Goal: Transaction & Acquisition: Purchase product/service

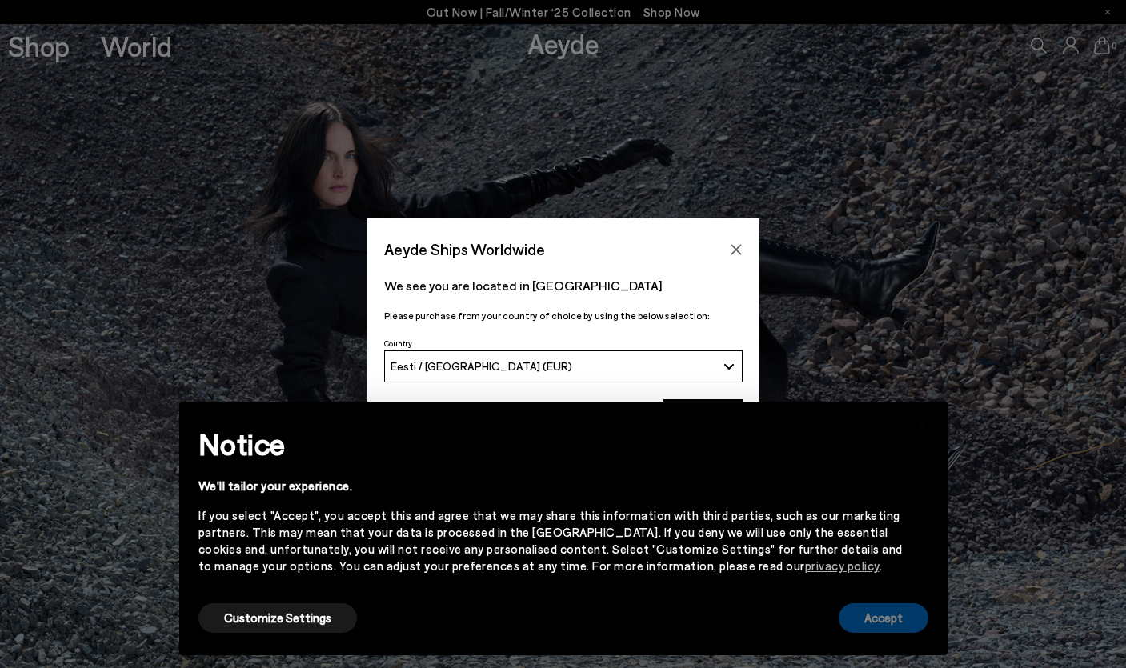
click at [876, 615] on button "Accept" at bounding box center [884, 618] width 90 height 30
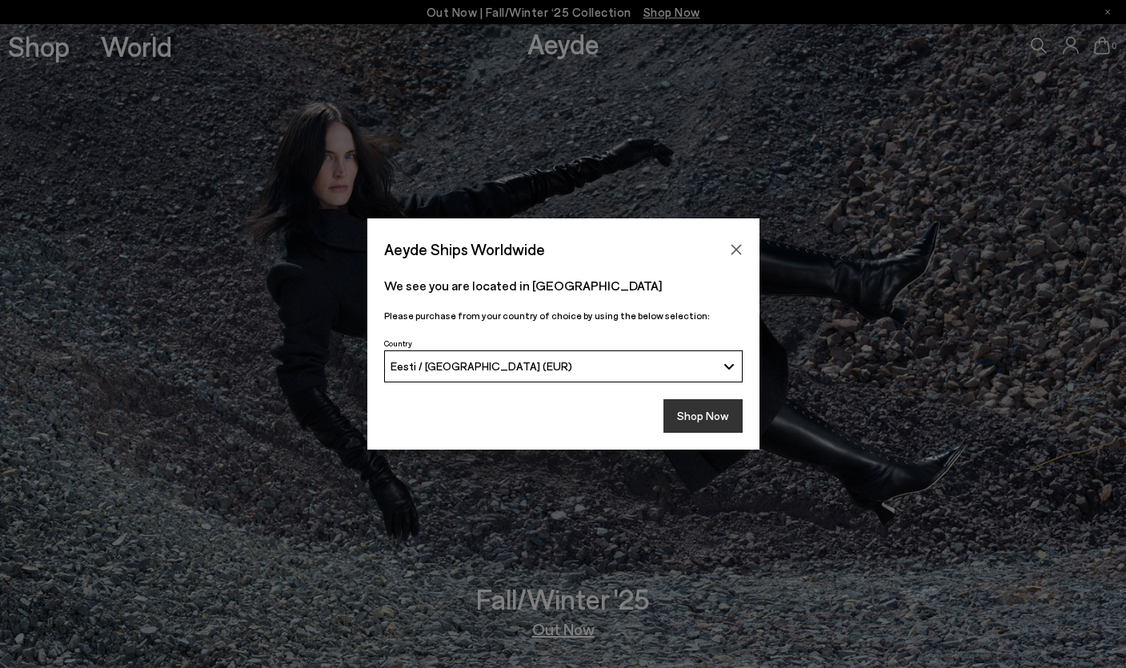
click at [699, 421] on button "Shop Now" at bounding box center [703, 416] width 79 height 34
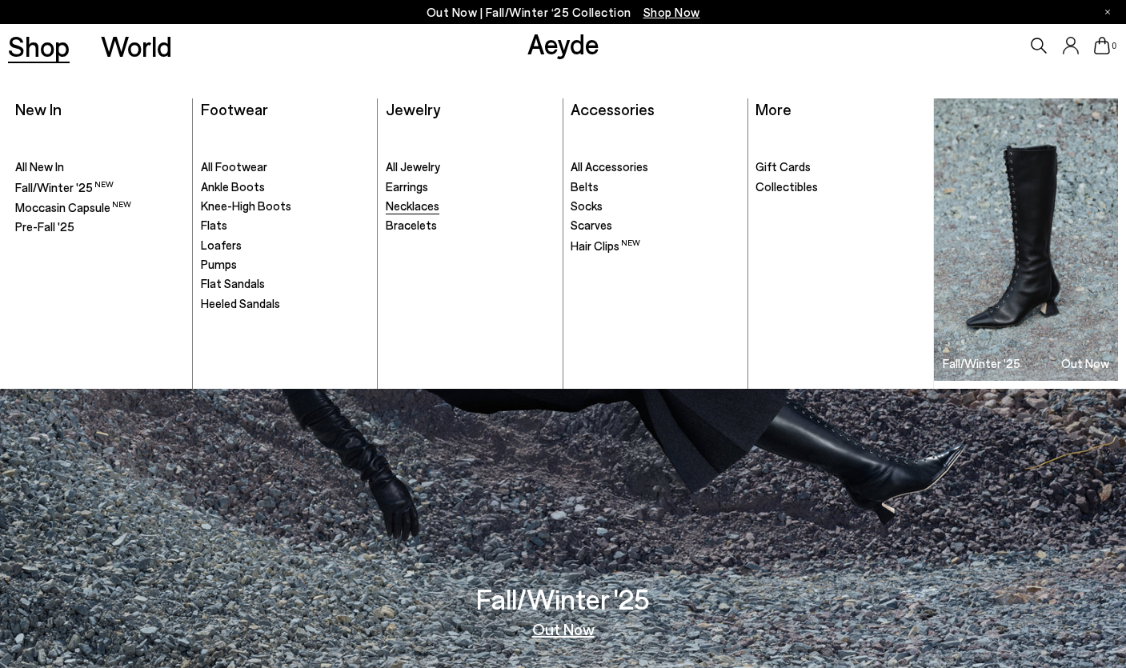
click at [432, 207] on span "Necklaces" at bounding box center [413, 205] width 54 height 14
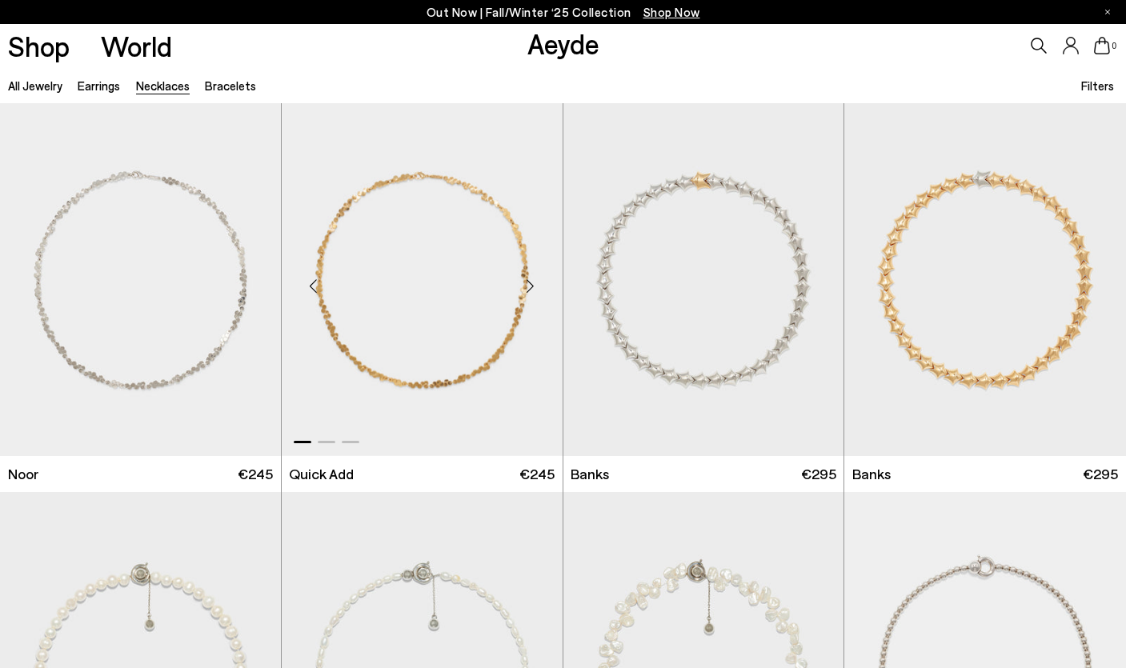
click at [527, 295] on div "Next slide" at bounding box center [531, 287] width 48 height 48
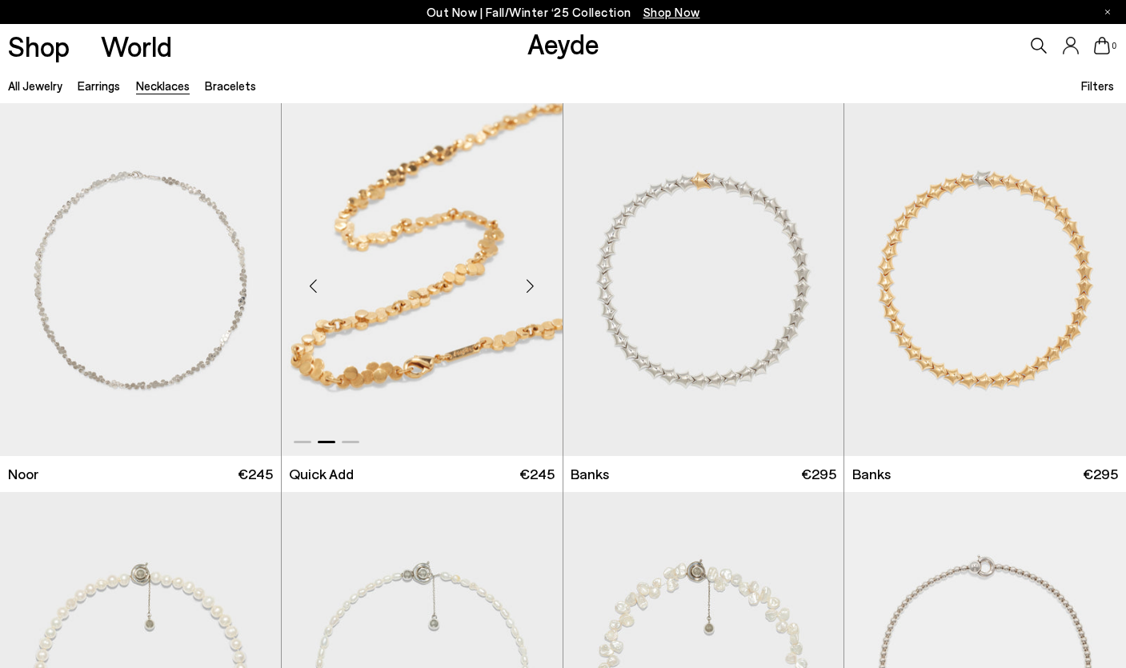
click at [527, 295] on div "Next slide" at bounding box center [531, 287] width 48 height 48
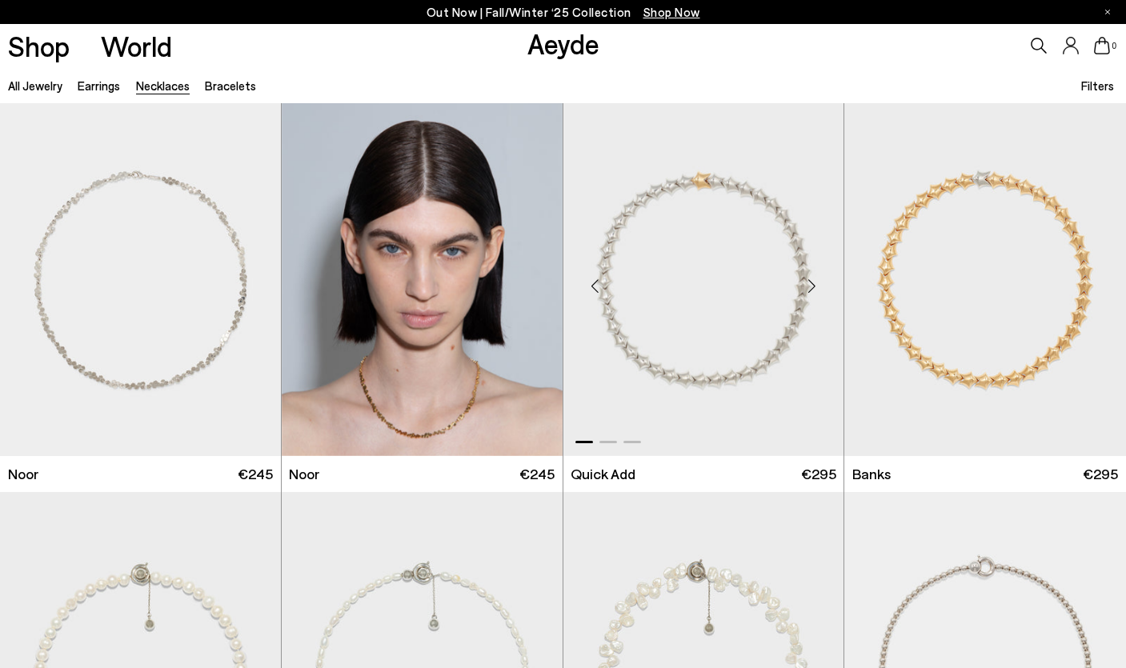
click at [813, 289] on div "Next slide" at bounding box center [812, 287] width 48 height 48
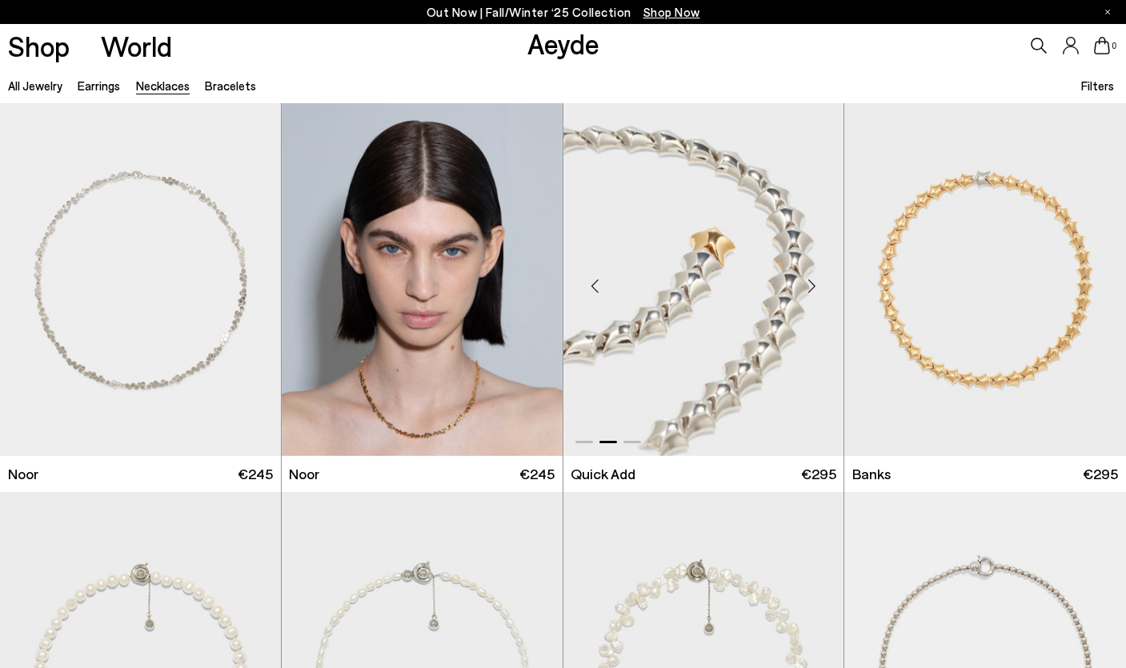
click at [813, 289] on div "Next slide" at bounding box center [812, 287] width 48 height 48
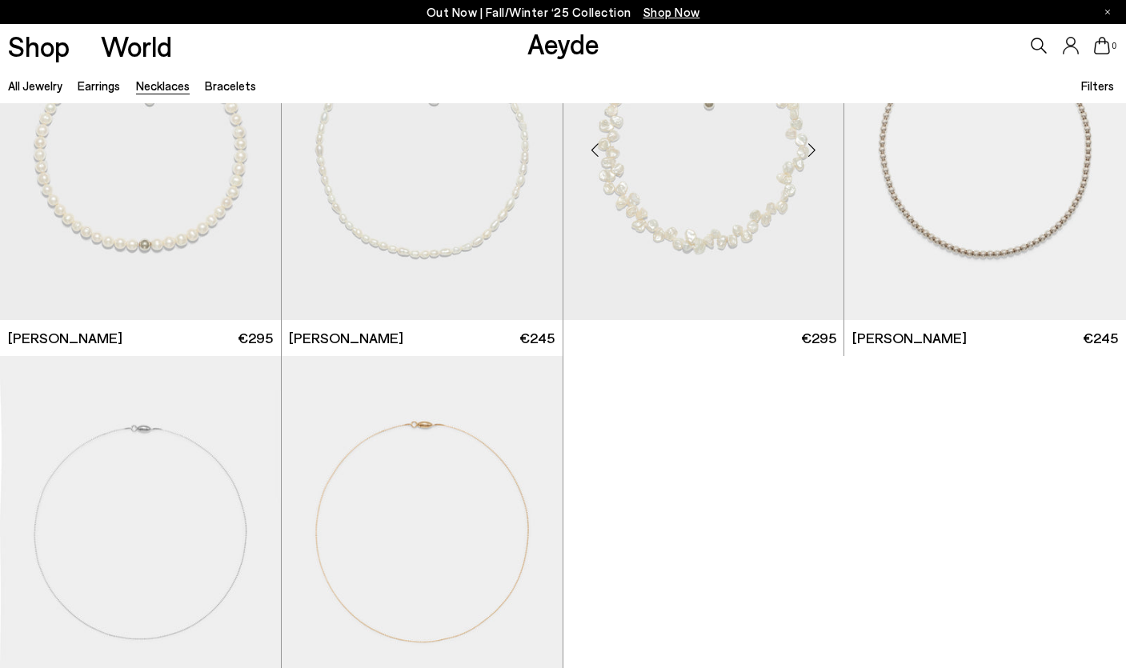
scroll to position [526, 0]
click at [531, 531] on div "Next slide" at bounding box center [531, 539] width 48 height 48
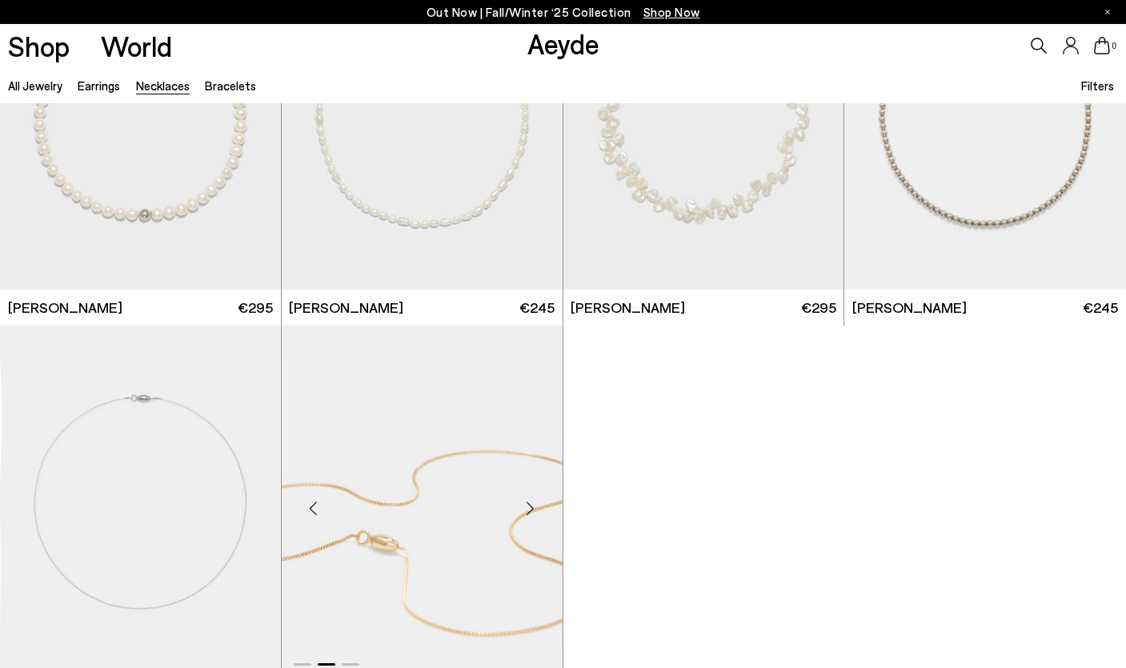
scroll to position [569, 0]
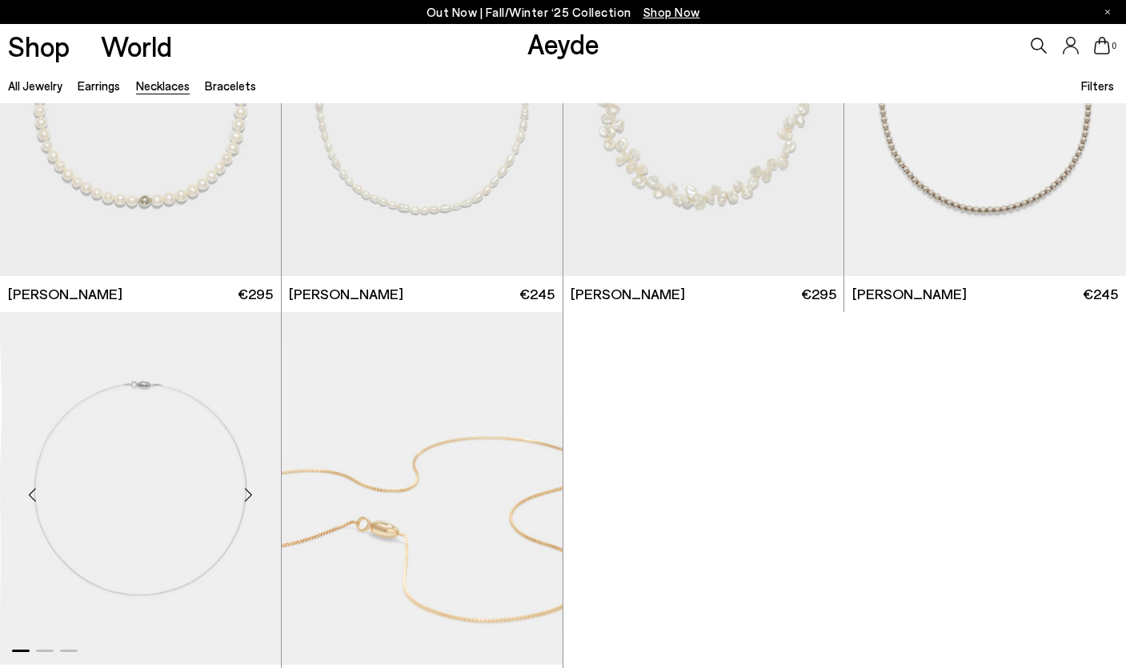
click at [172, 535] on img "1 / 3" at bounding box center [140, 488] width 281 height 353
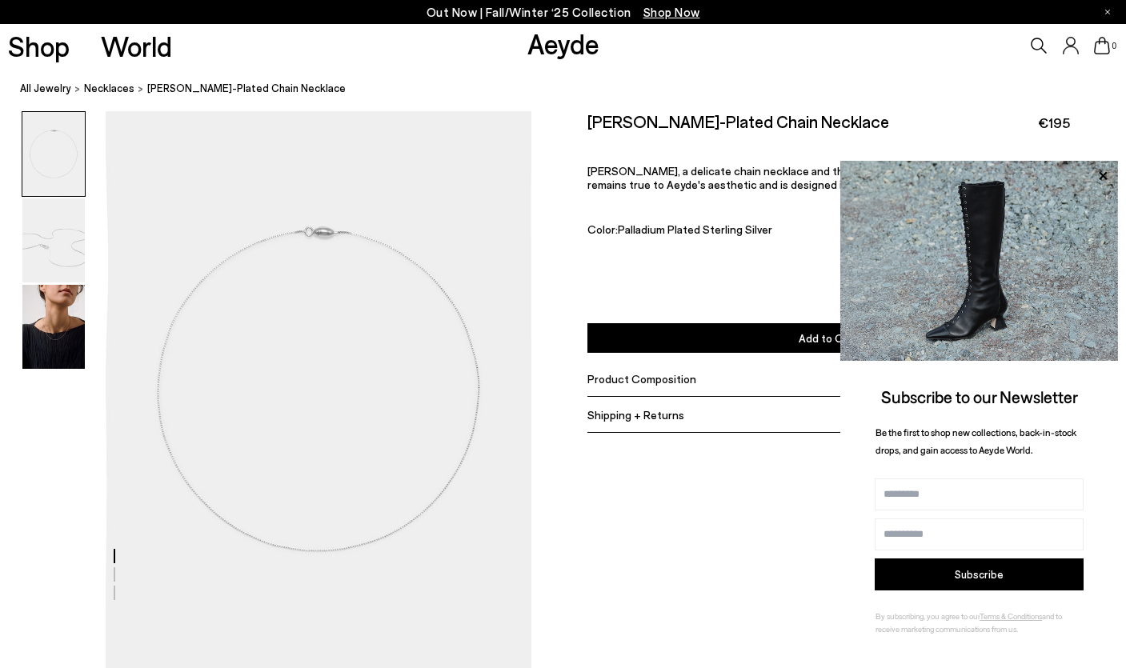
scroll to position [124, 0]
click at [62, 338] on img at bounding box center [53, 327] width 62 height 84
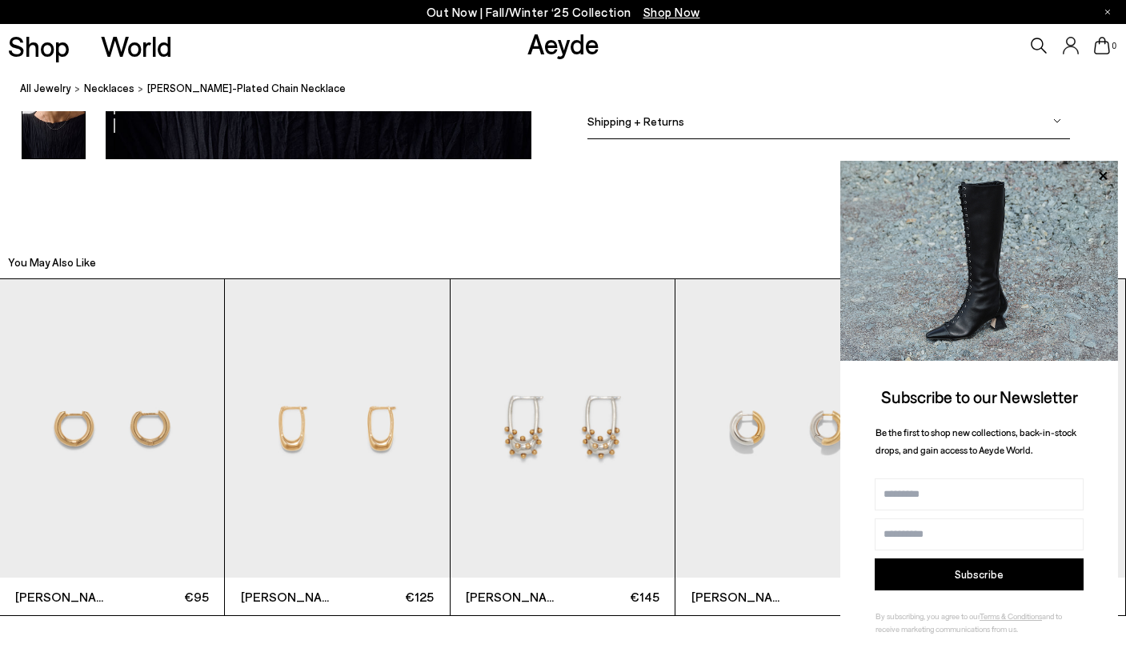
scroll to position [1650, 0]
click at [342, 398] on img "2 / 12" at bounding box center [337, 428] width 224 height 299
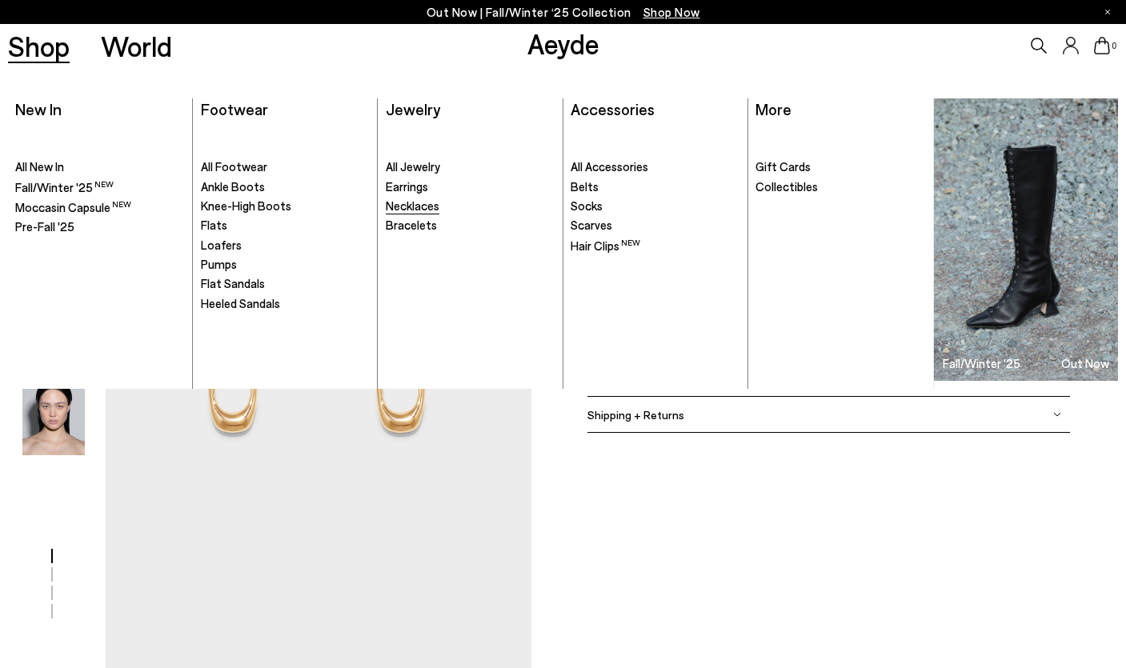
click at [423, 207] on span "Necklaces" at bounding box center [413, 205] width 54 height 14
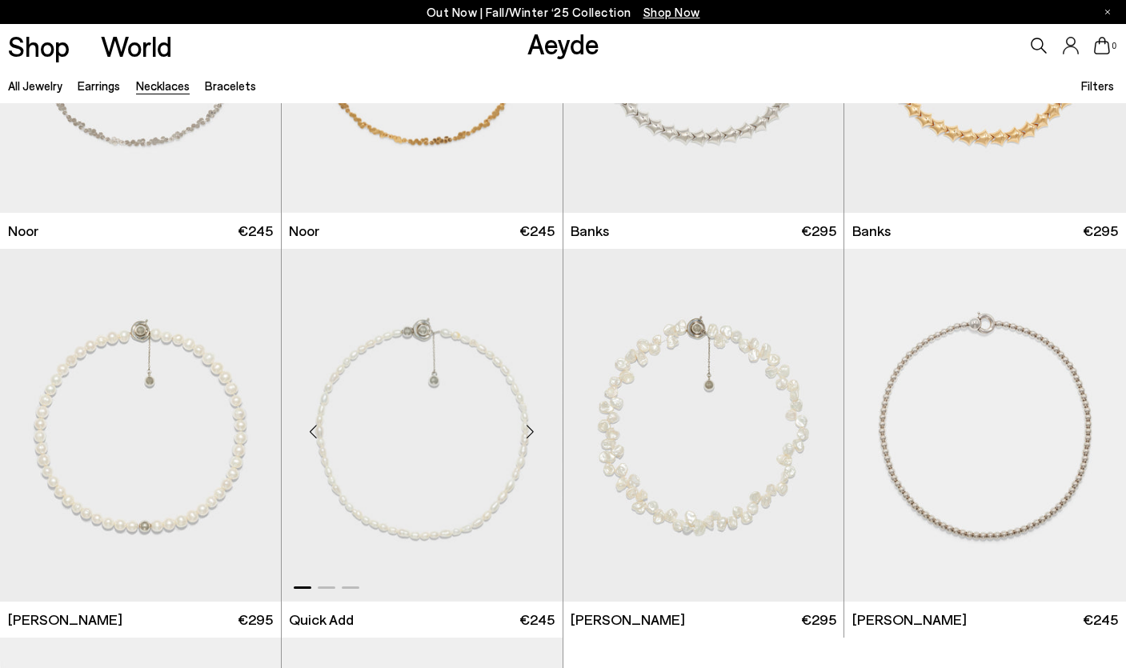
scroll to position [110, 0]
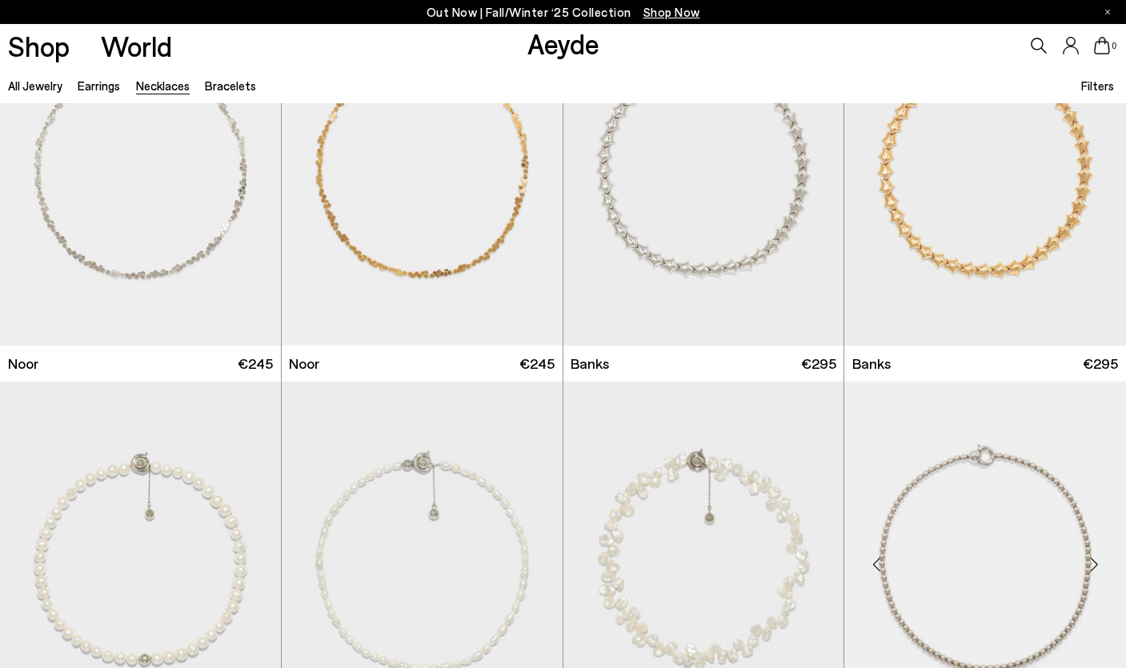
click at [920, 537] on img "1 / 3" at bounding box center [985, 558] width 282 height 353
click at [150, 179] on img "1 / 3" at bounding box center [140, 169] width 281 height 353
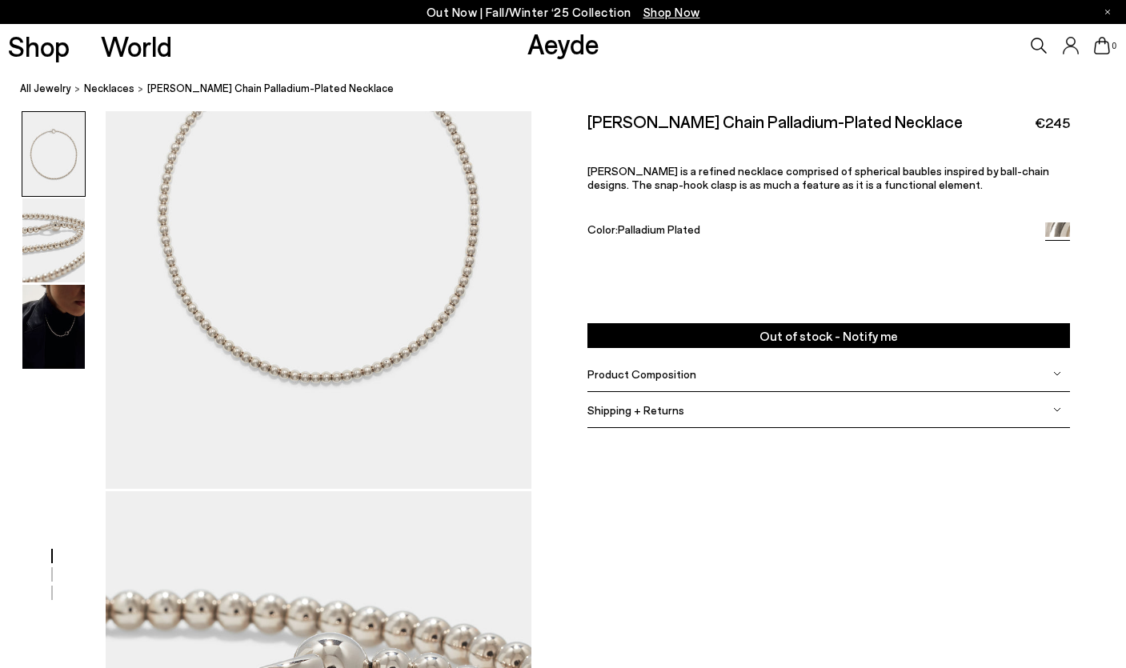
scroll to position [115, 0]
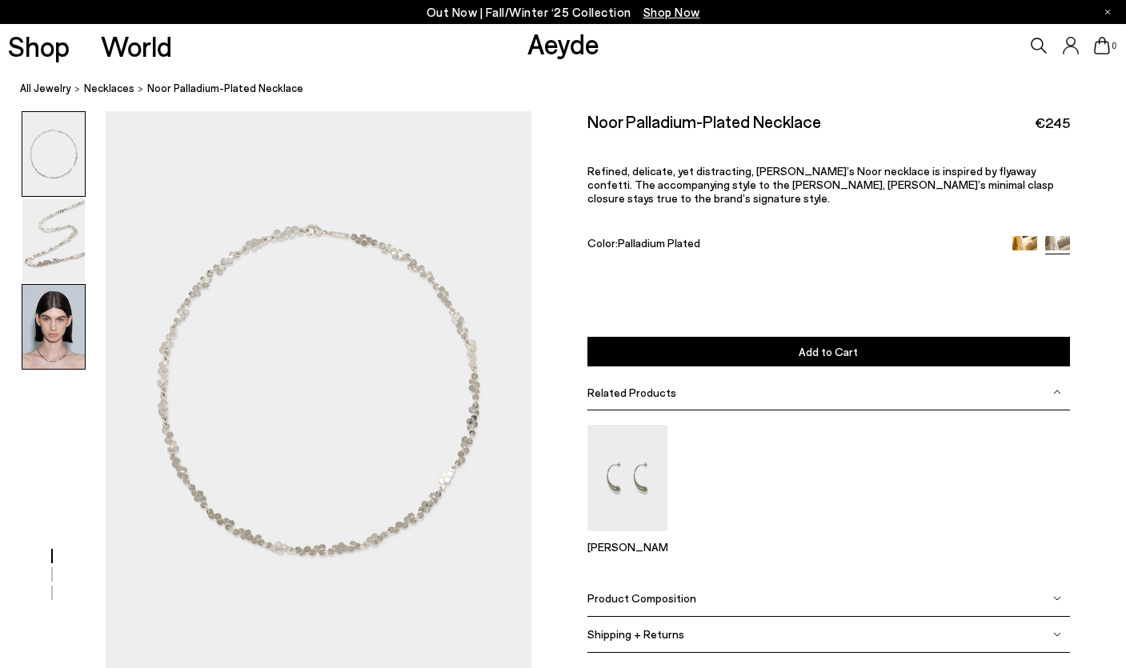
click at [78, 343] on img at bounding box center [53, 327] width 62 height 84
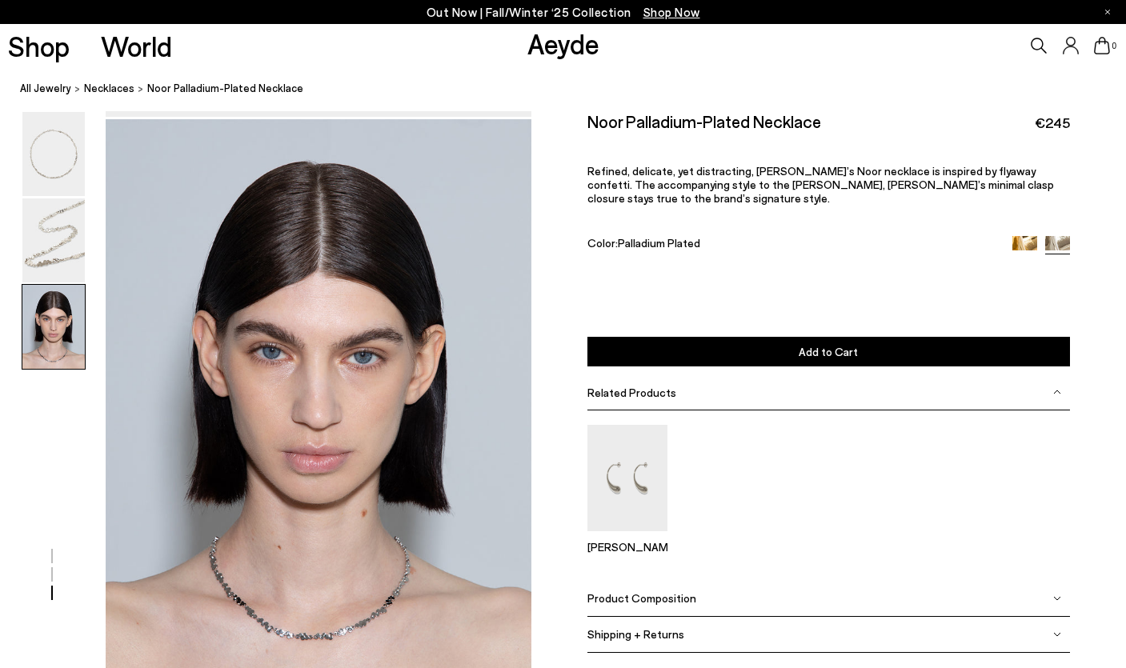
scroll to position [1240, 0]
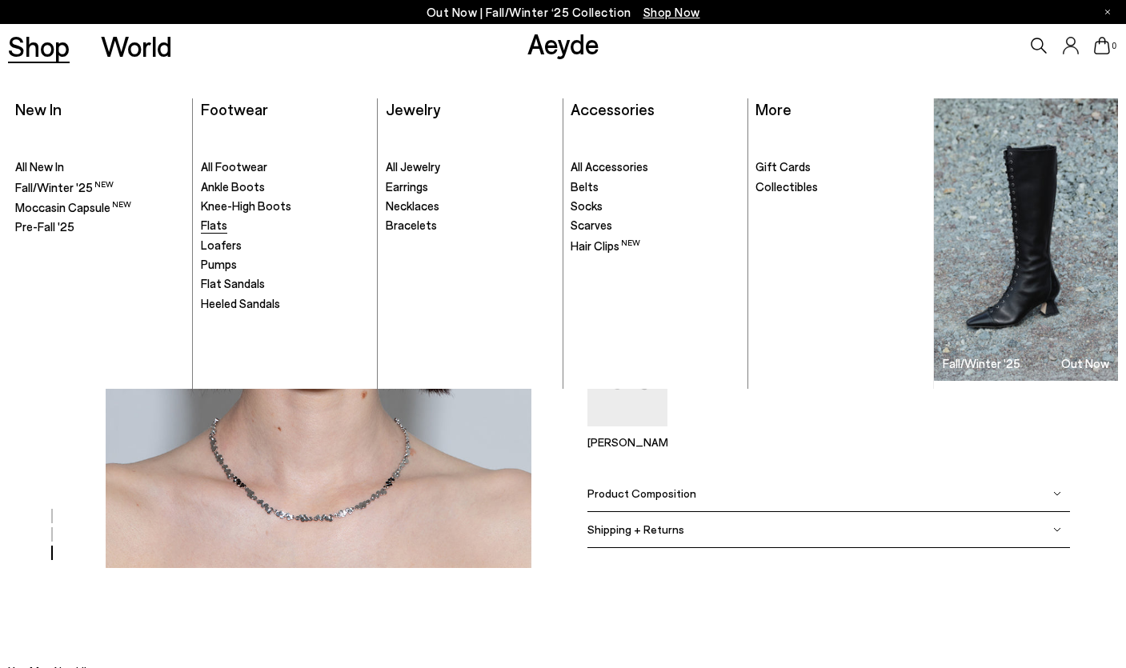
click at [219, 223] on span "Flats" at bounding box center [214, 225] width 26 height 14
